Goal: Information Seeking & Learning: Learn about a topic

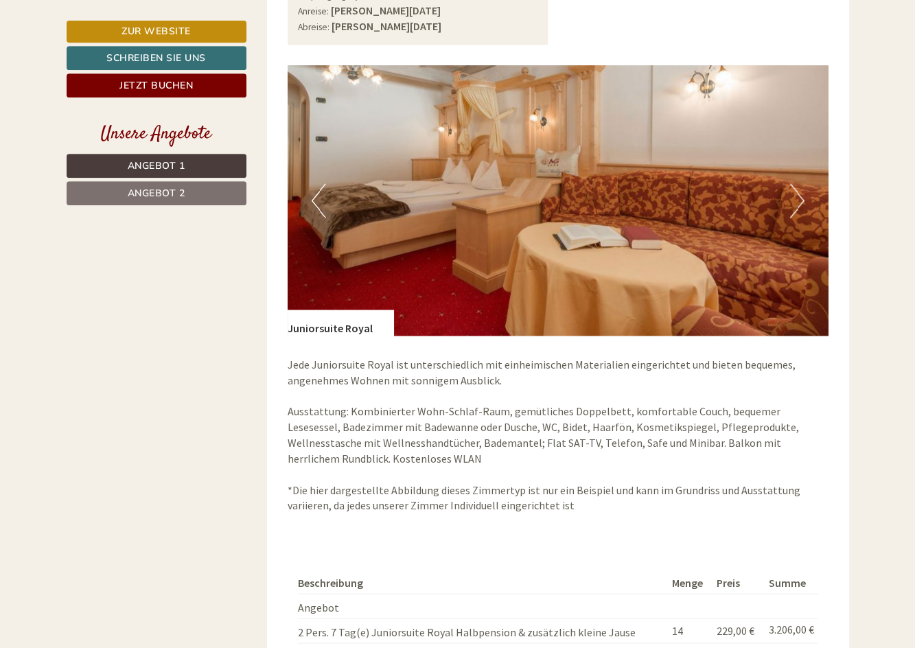
scroll to position [1927, 0]
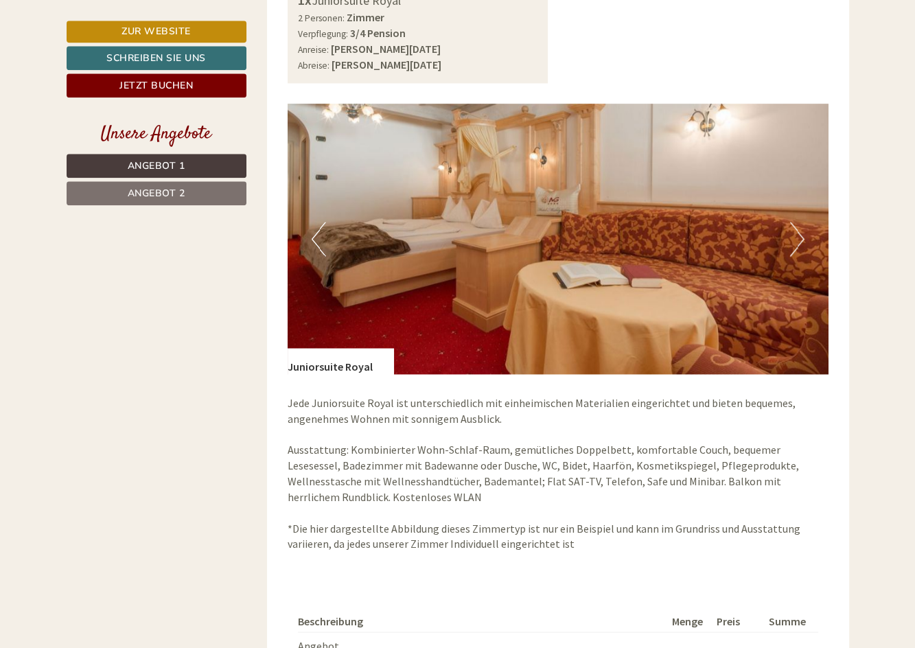
click at [465, 257] on img at bounding box center [558, 239] width 541 height 270
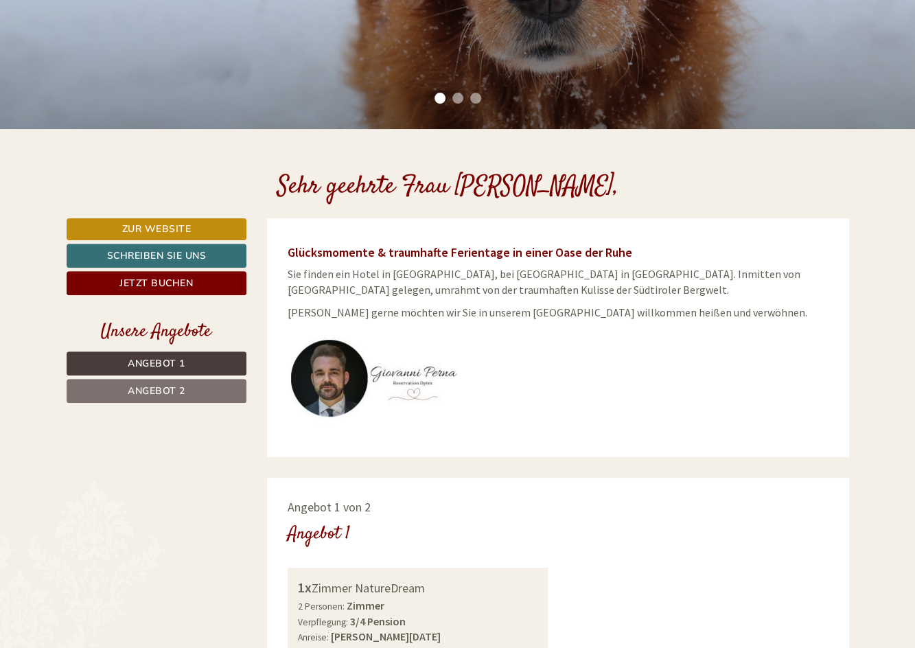
scroll to position [325, 0]
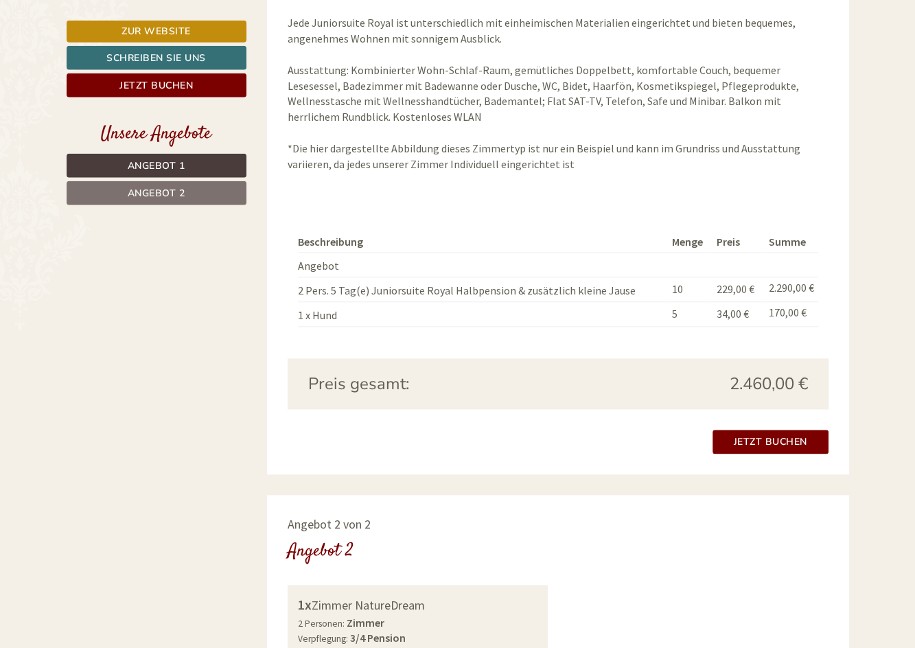
scroll to position [1201, 0]
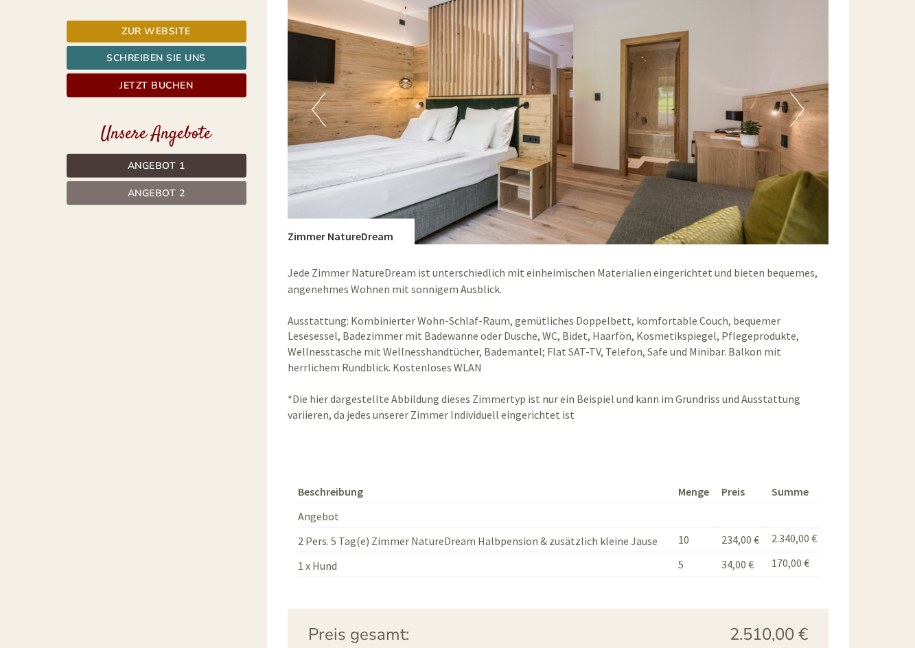
scroll to position [2037, 0]
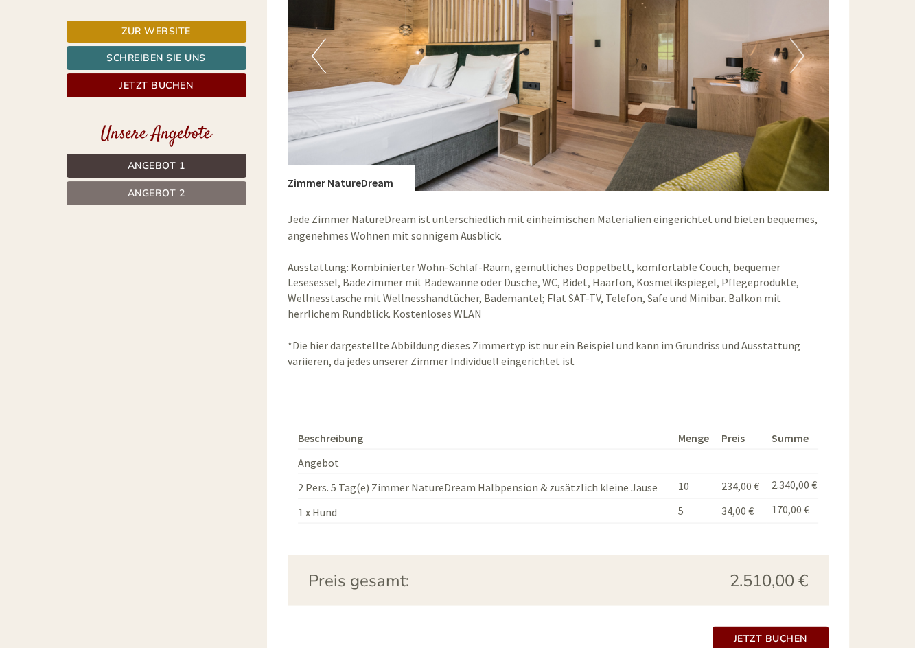
scroll to position [2134, 0]
